Goal: Navigation & Orientation: Go to known website

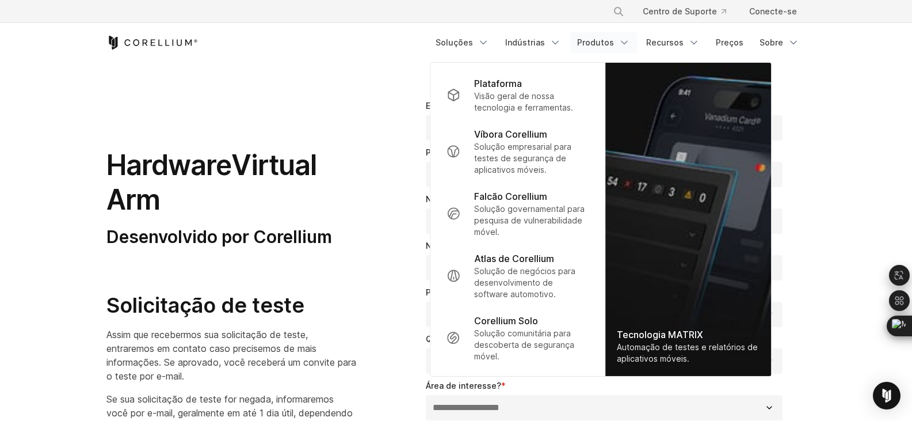
select select "**"
click at [147, 40] on icon "Página inicial do Corellium" at bounding box center [152, 43] width 92 height 14
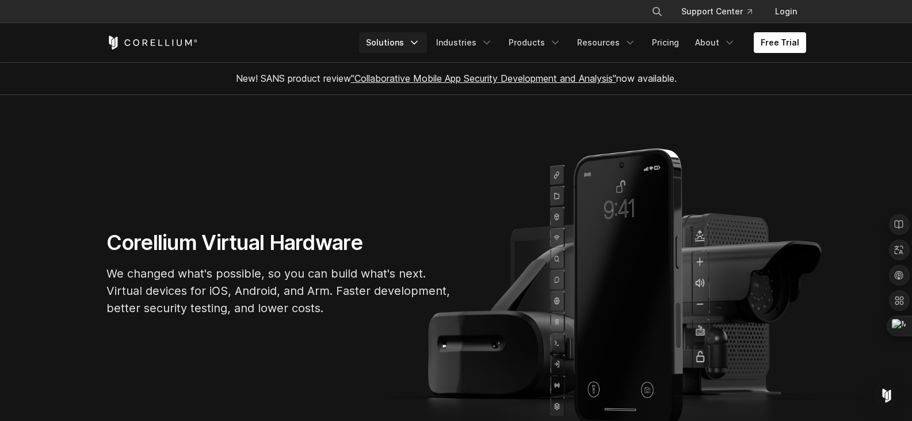
click at [420, 45] on icon "Navigation Menu" at bounding box center [415, 43] width 12 height 12
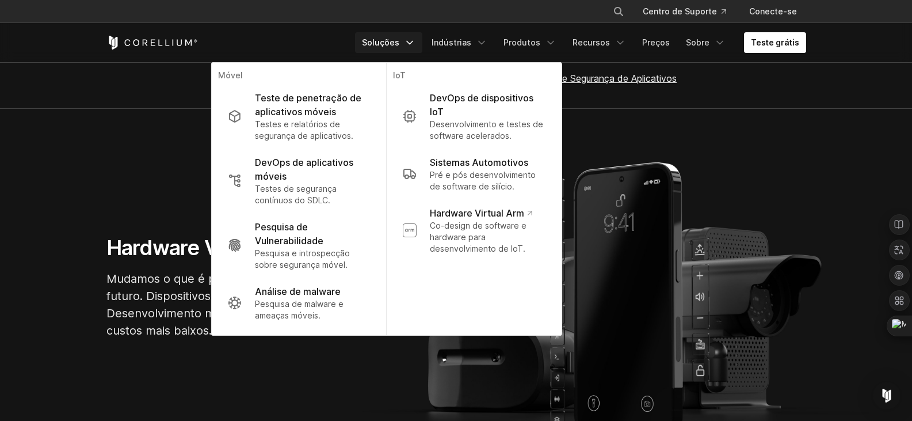
click at [709, 126] on section "Hardware Virtual Corellium Mudamos o que é possível para que você possa constru…" at bounding box center [456, 292] width 912 height 366
